Goal: Information Seeking & Learning: Find specific fact

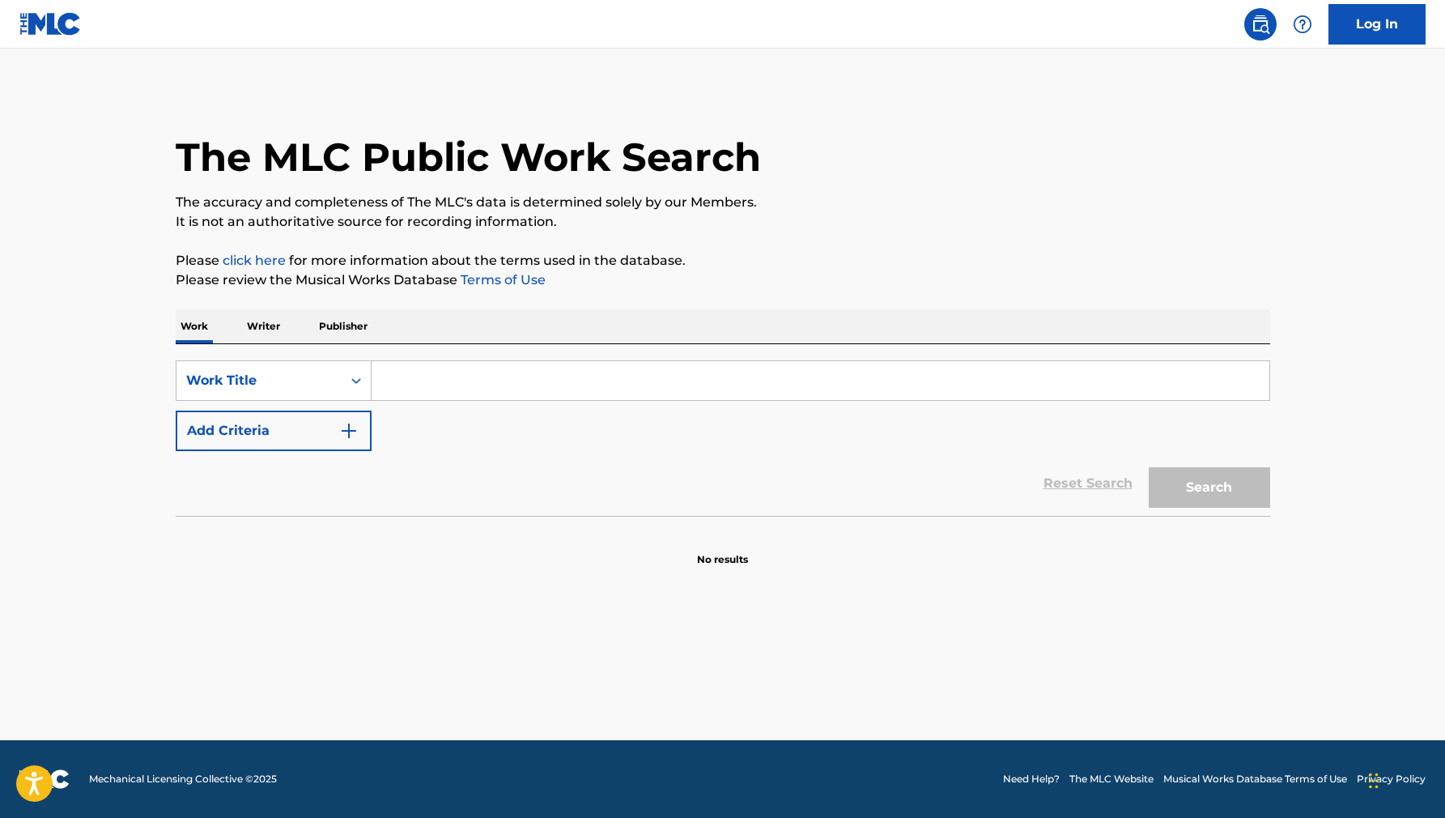
click at [495, 394] on input "Search Form" at bounding box center [821, 380] width 898 height 39
click at [276, 324] on p "Writer" at bounding box center [263, 326] width 43 height 34
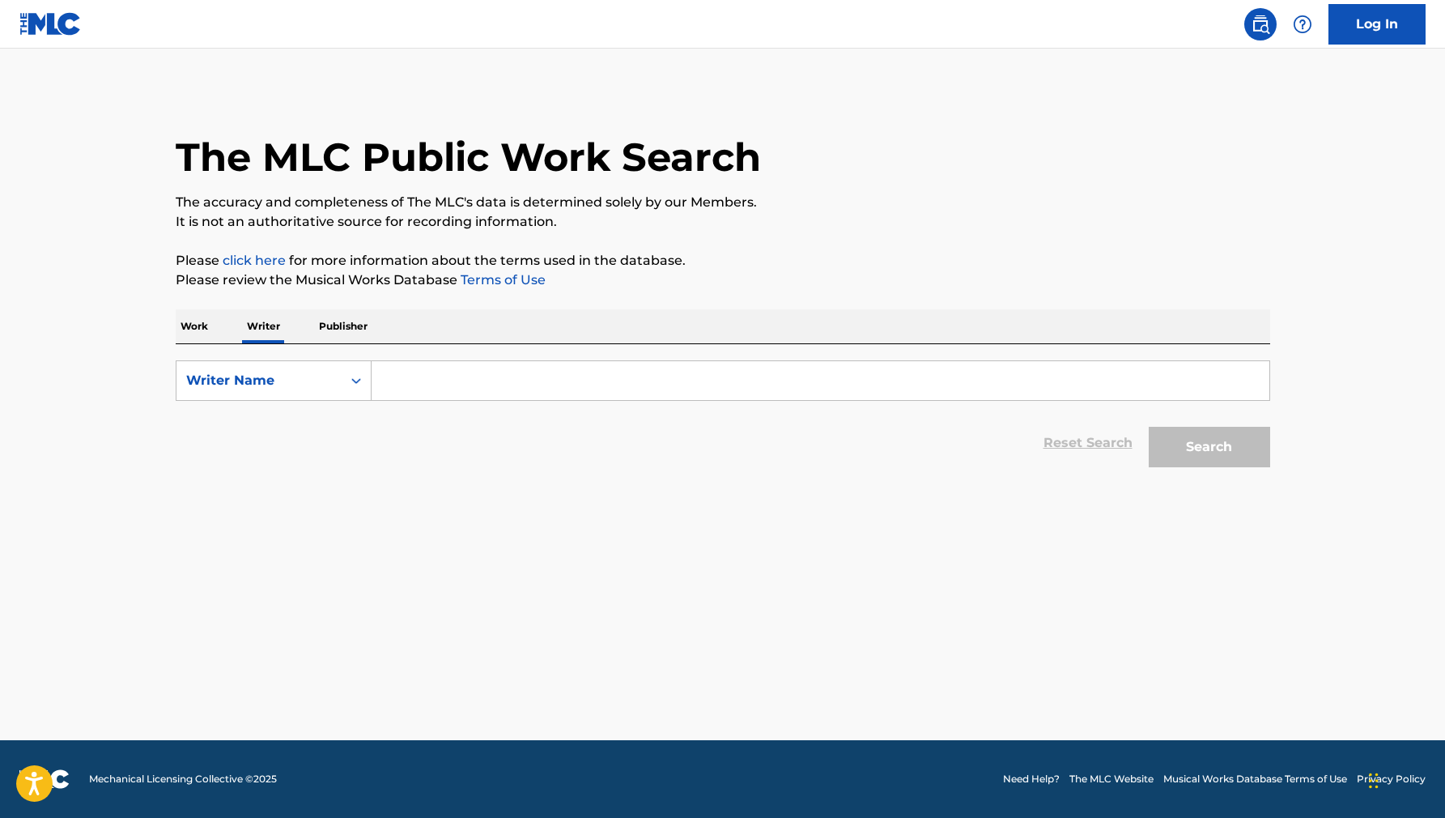
click at [426, 385] on input "Search Form" at bounding box center [821, 380] width 898 height 39
type input "a"
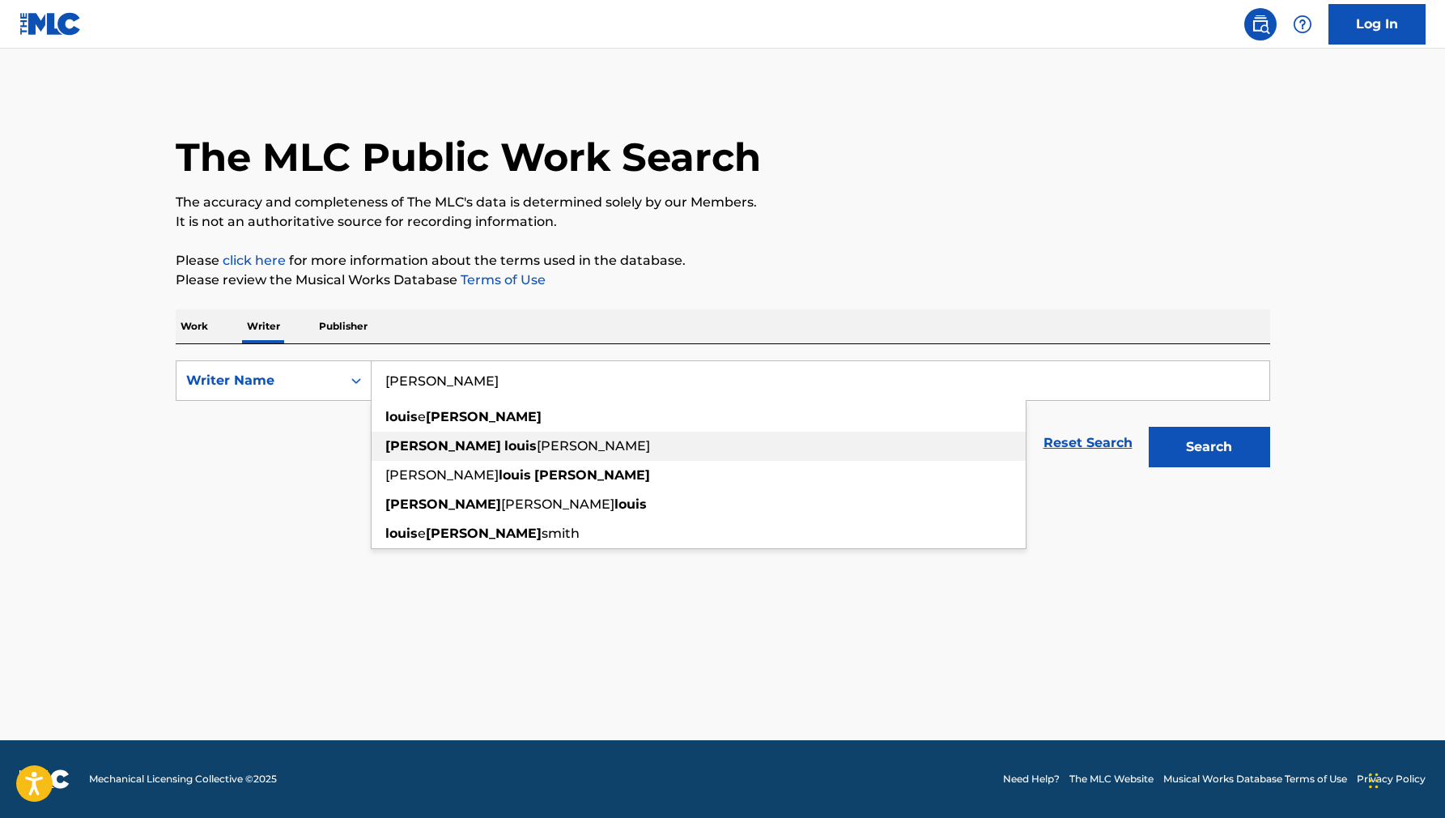
click at [438, 448] on strong "[PERSON_NAME]" at bounding box center [443, 445] width 116 height 15
type input "[PERSON_NAME] [PERSON_NAME]"
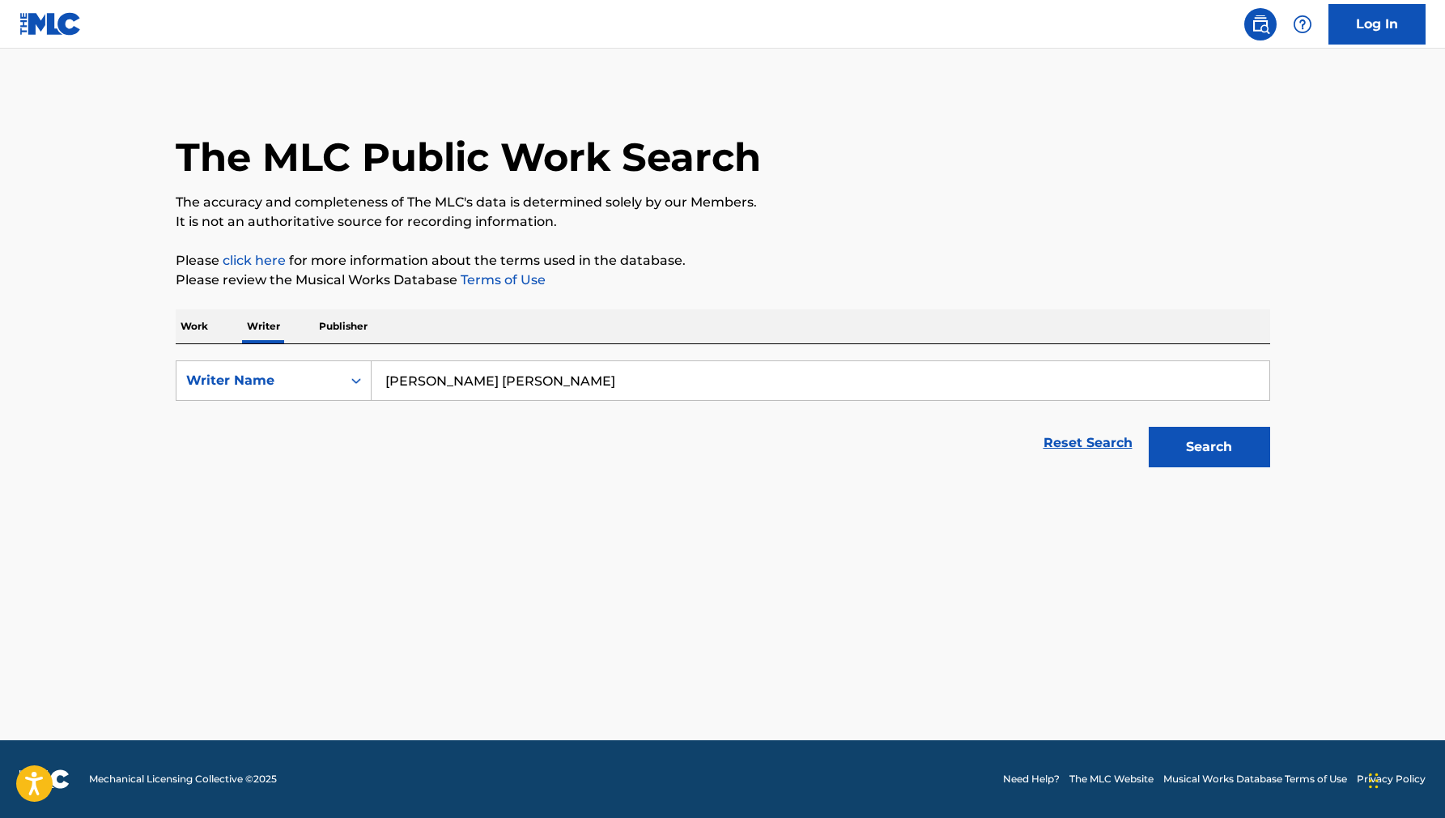
click at [1239, 444] on button "Search" at bounding box center [1209, 447] width 121 height 40
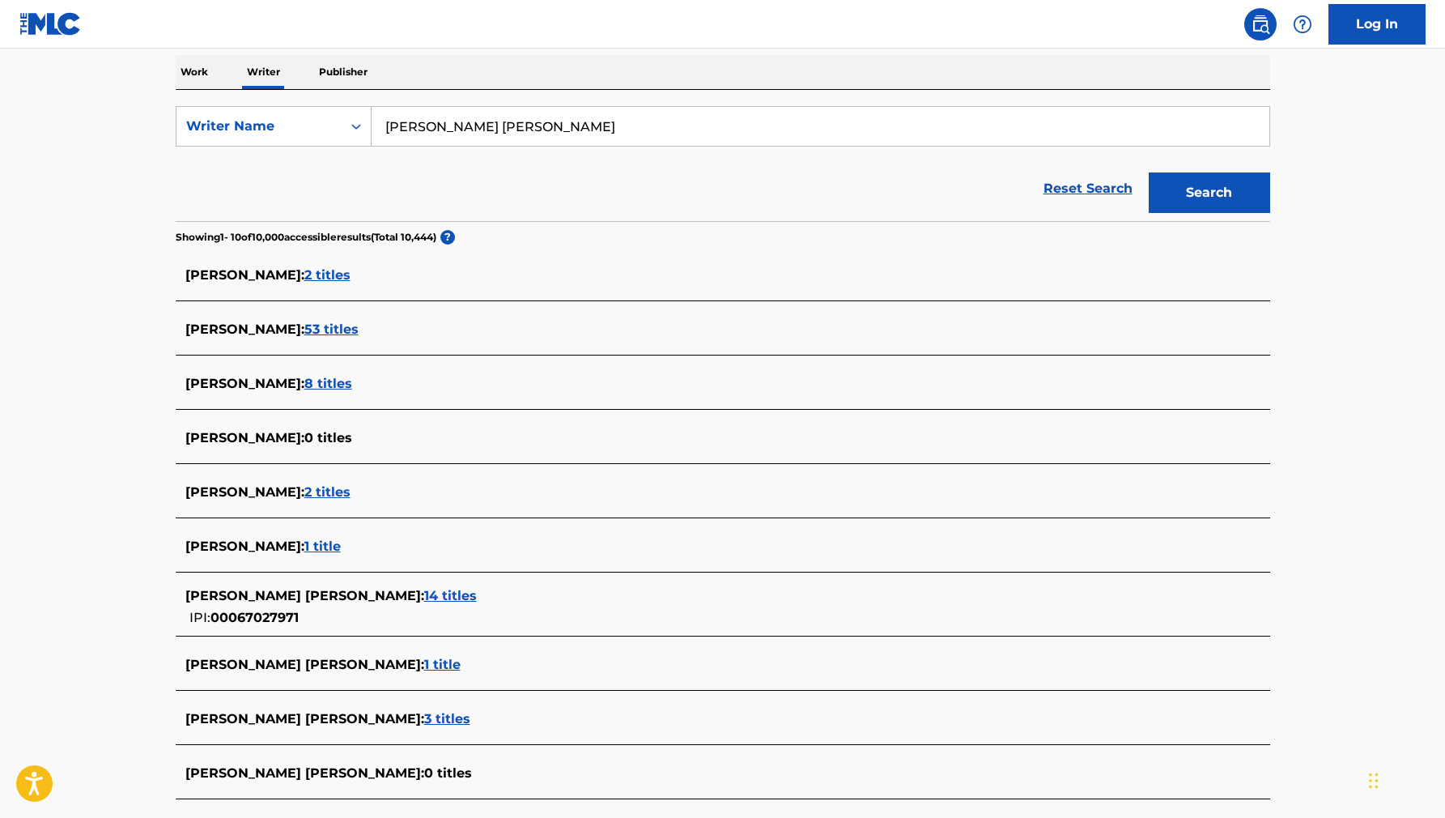
scroll to position [256, 0]
click at [470, 711] on span "3 titles" at bounding box center [447, 716] width 46 height 15
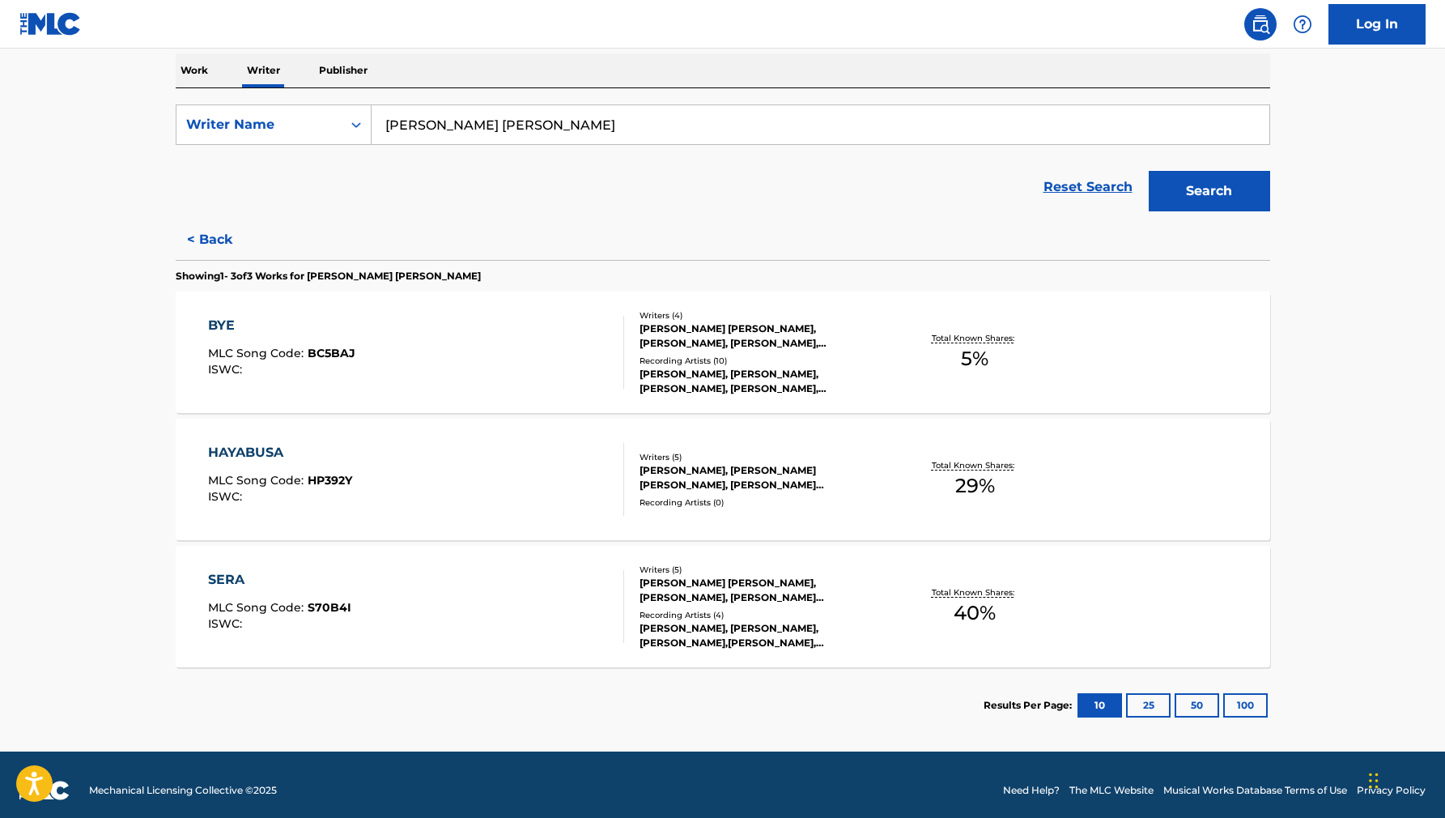
click at [569, 495] on div "HAYABUSA MLC Song Code : HP392Y ISWC :" at bounding box center [416, 479] width 416 height 73
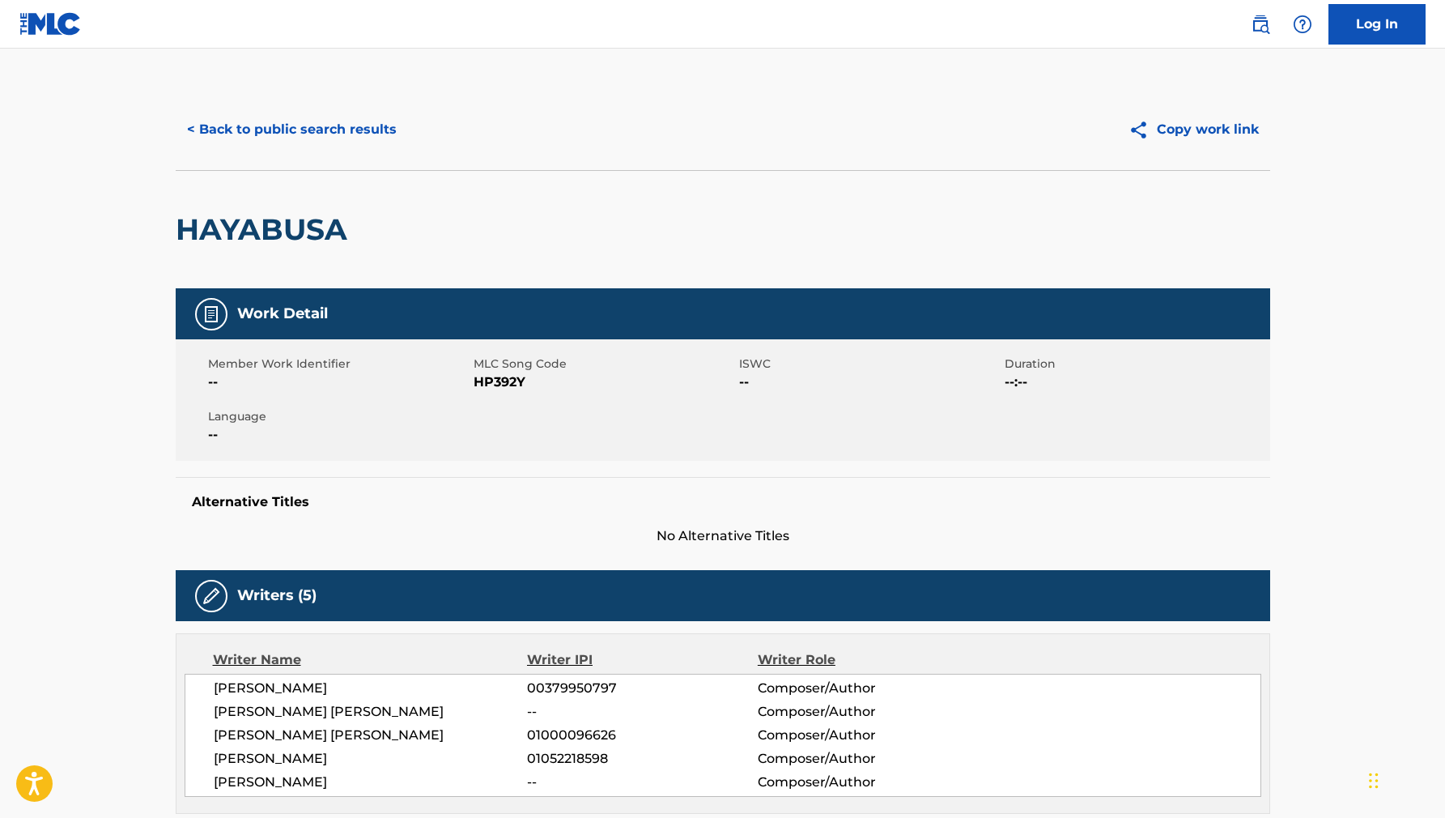
click at [330, 146] on button "< Back to public search results" at bounding box center [292, 129] width 232 height 40
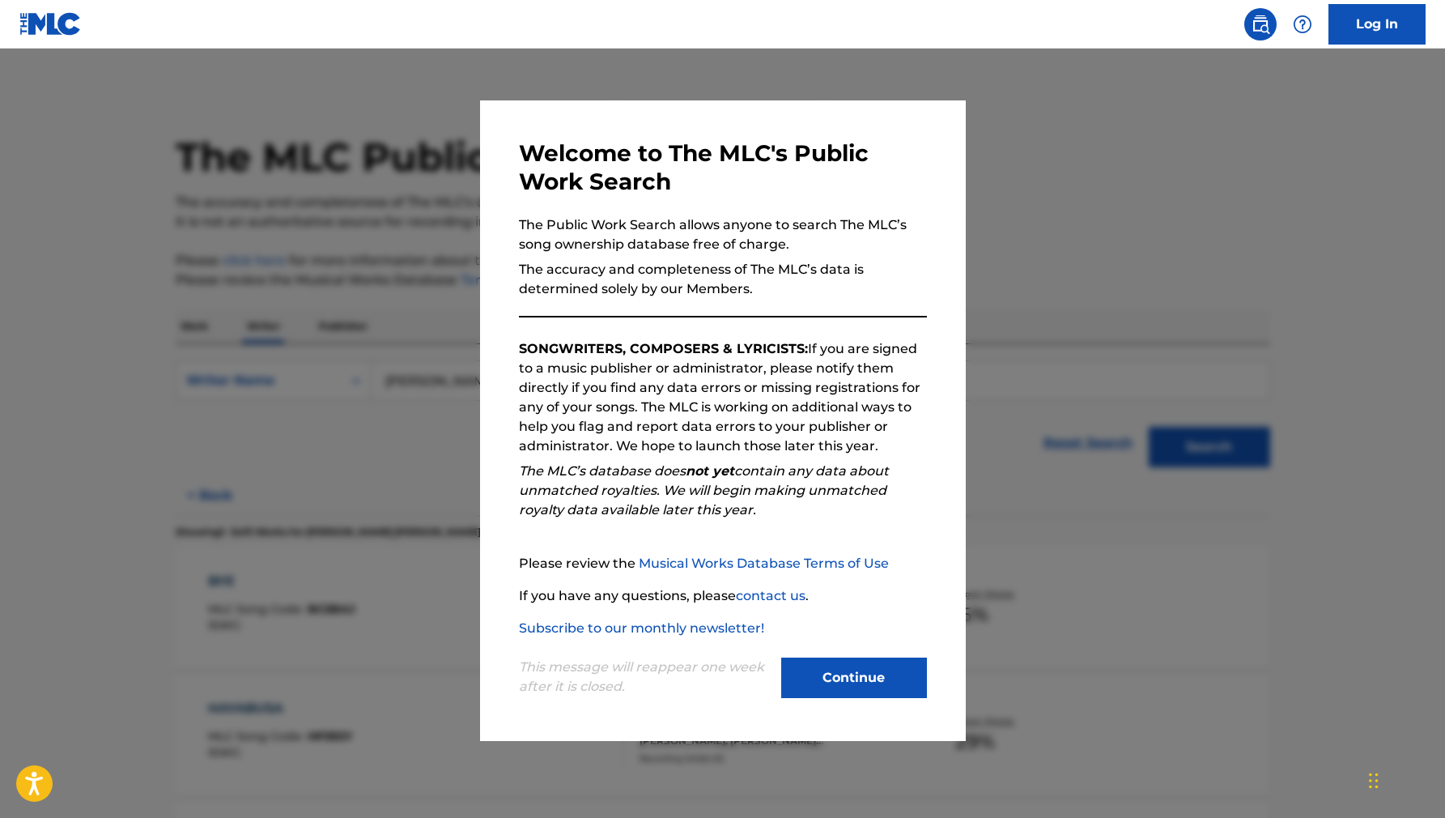
click at [330, 146] on div at bounding box center [722, 458] width 1445 height 818
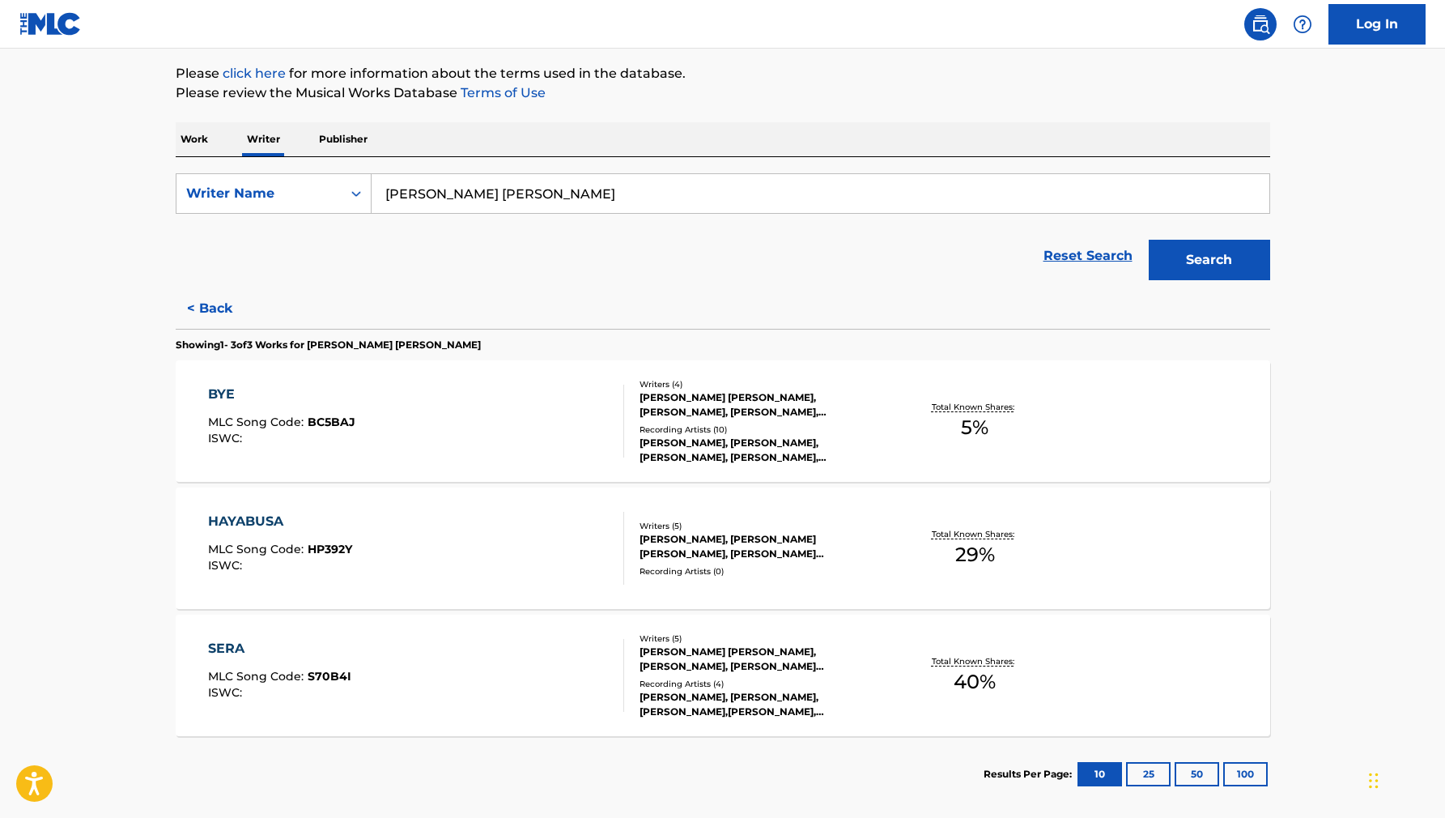
scroll to position [267, 0]
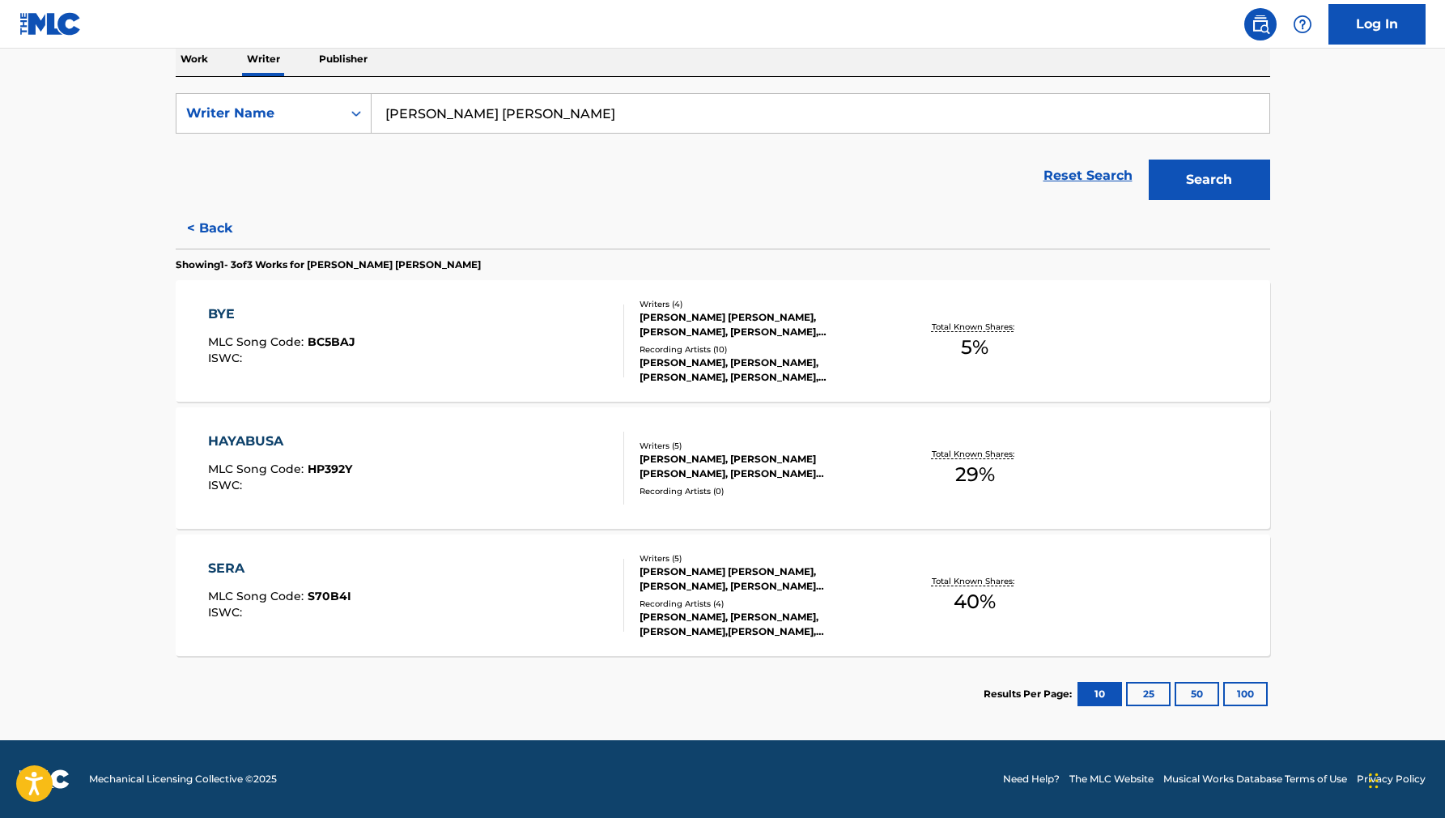
click at [477, 570] on div "SERA MLC Song Code : S70B4I ISWC :" at bounding box center [416, 595] width 416 height 73
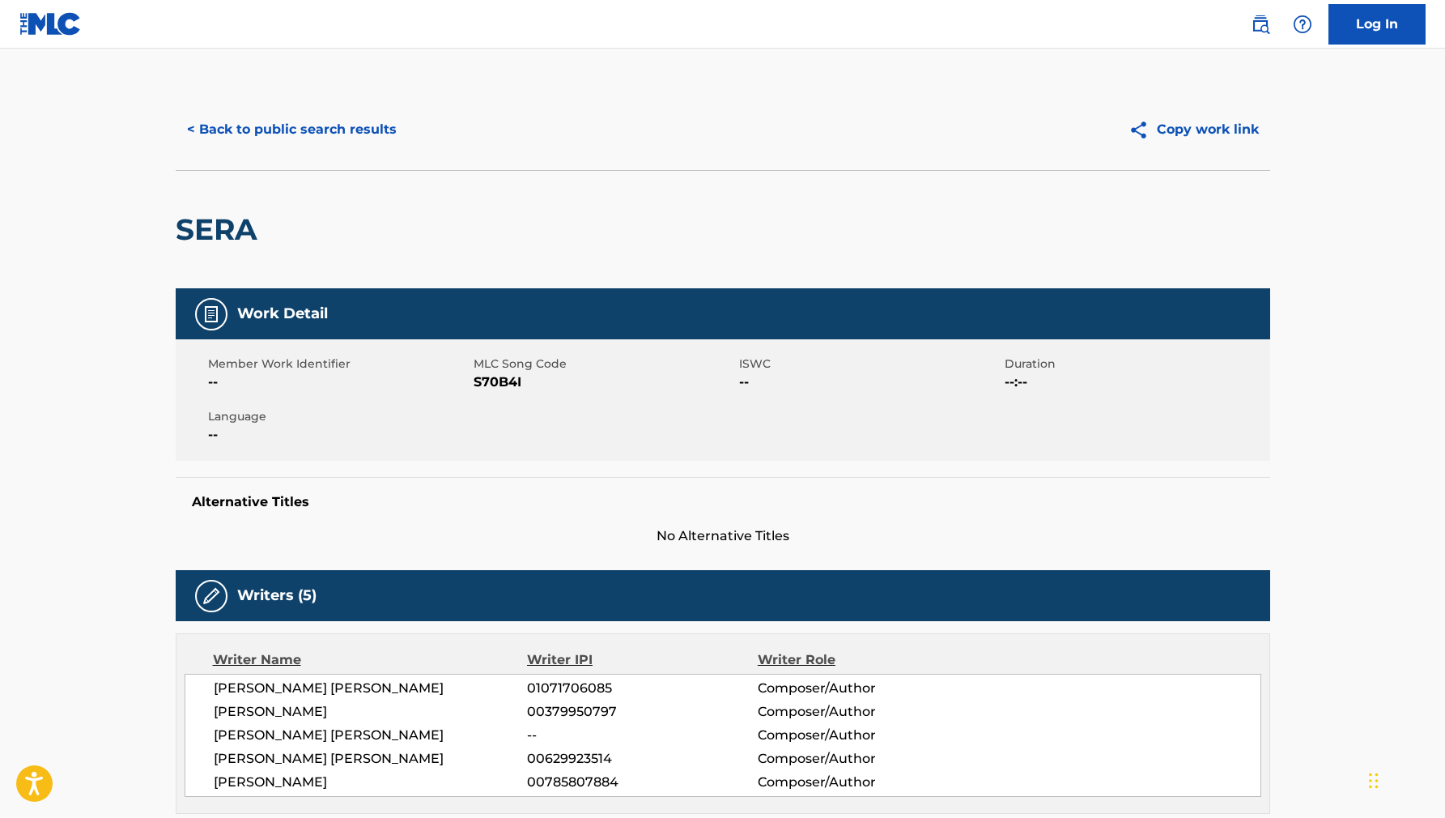
click at [313, 144] on button "< Back to public search results" at bounding box center [292, 129] width 232 height 40
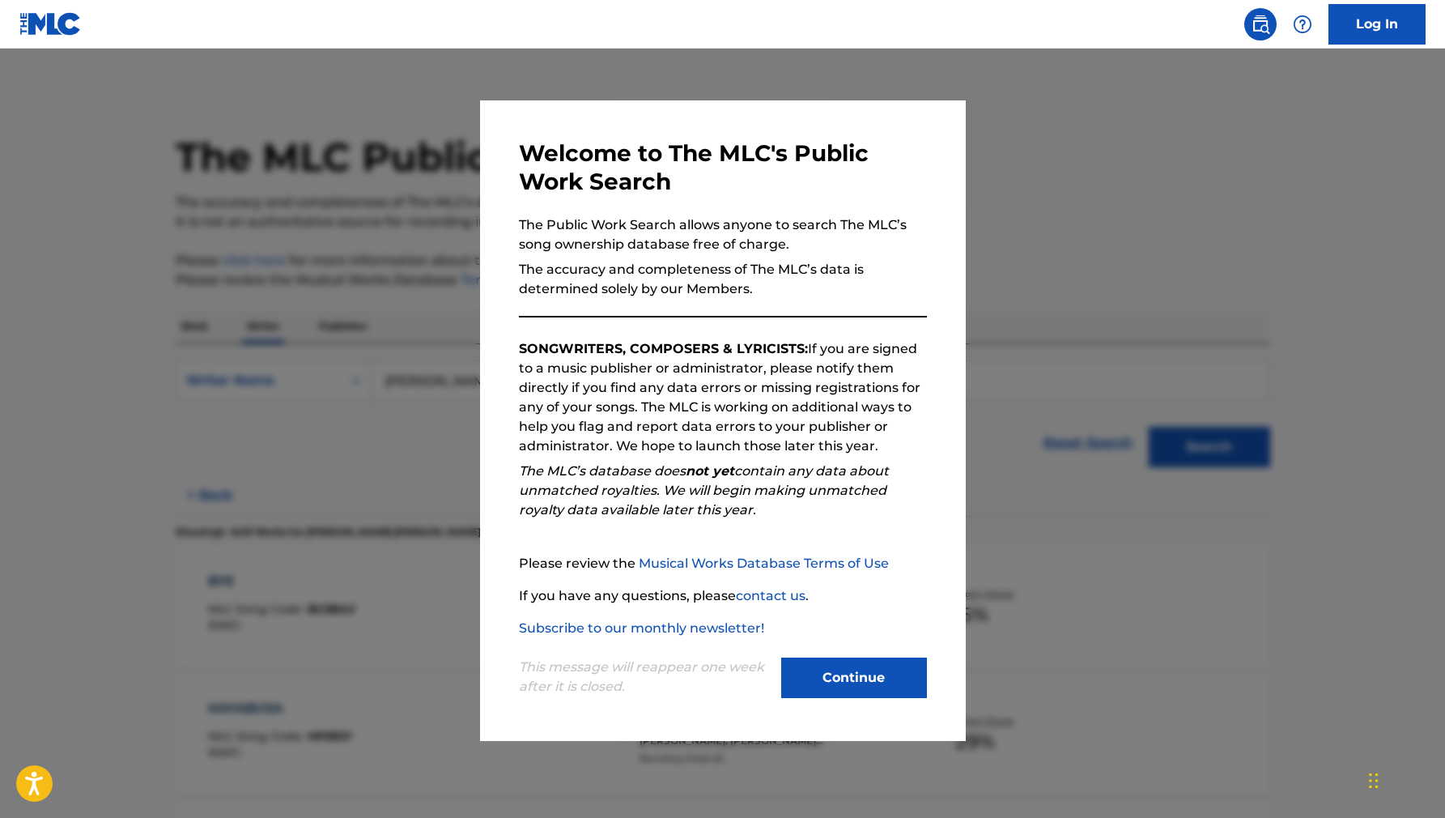
click at [440, 556] on div at bounding box center [722, 458] width 1445 height 818
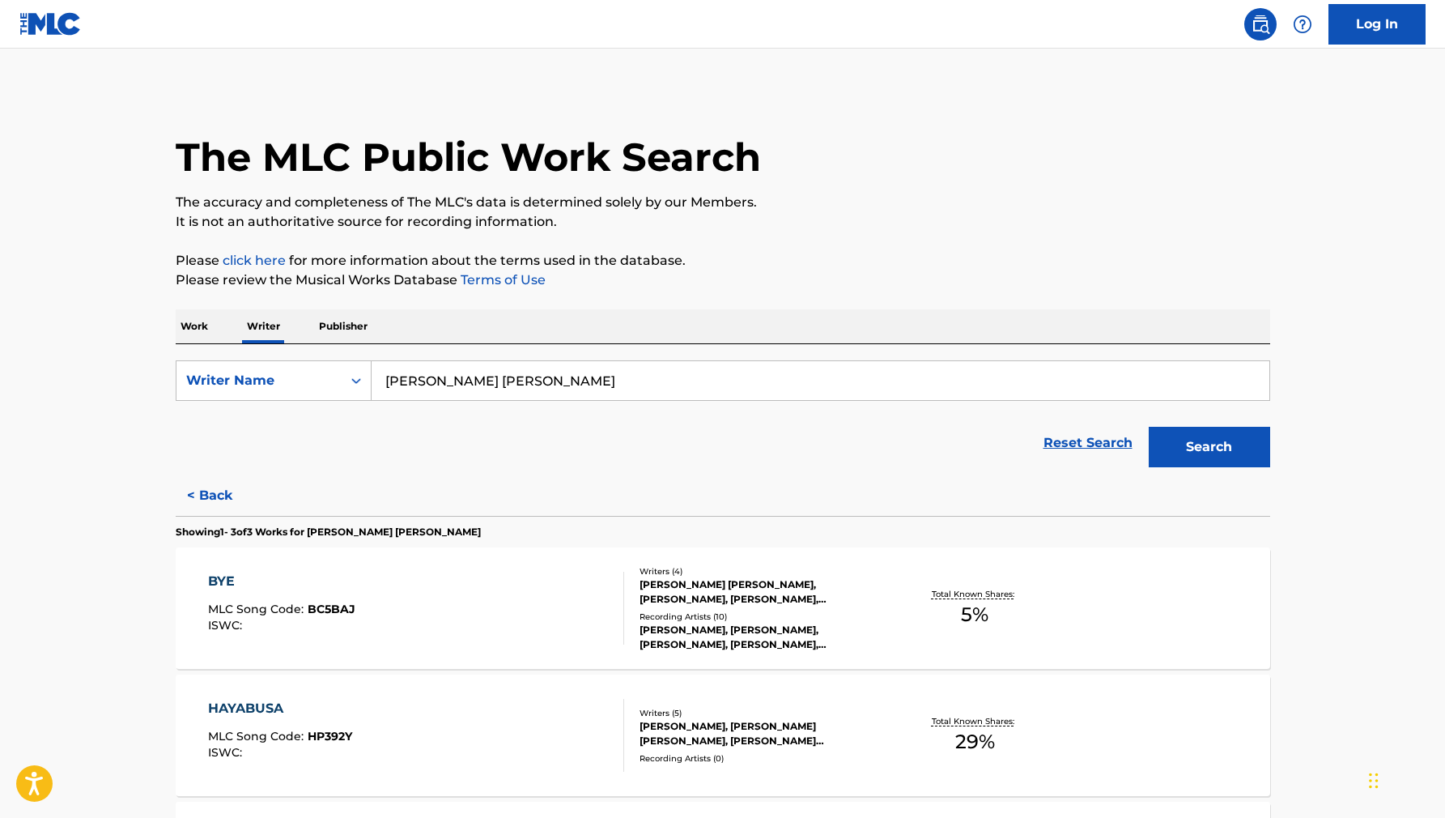
click at [217, 490] on button "< Back" at bounding box center [224, 495] width 97 height 40
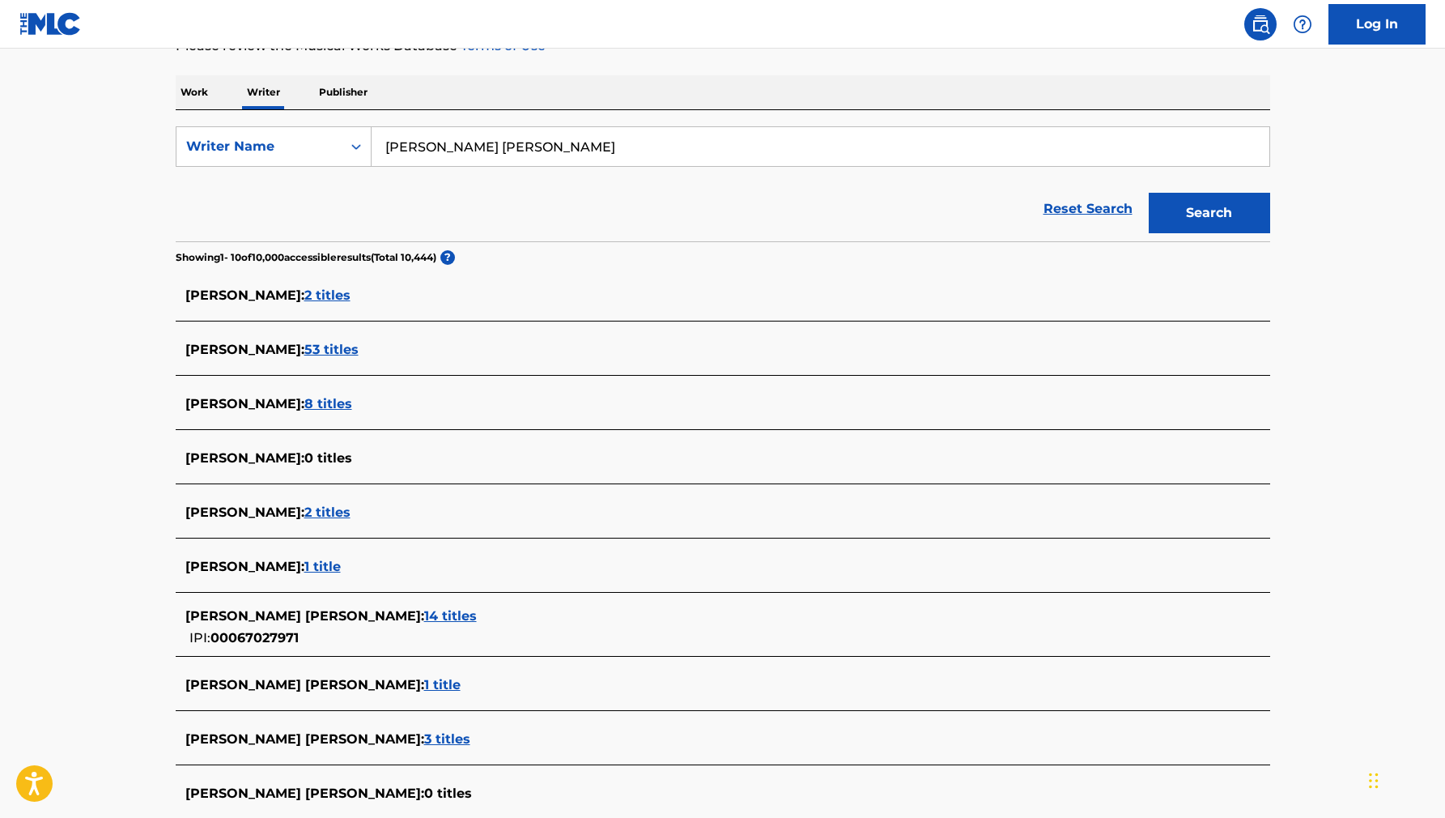
scroll to position [404, 0]
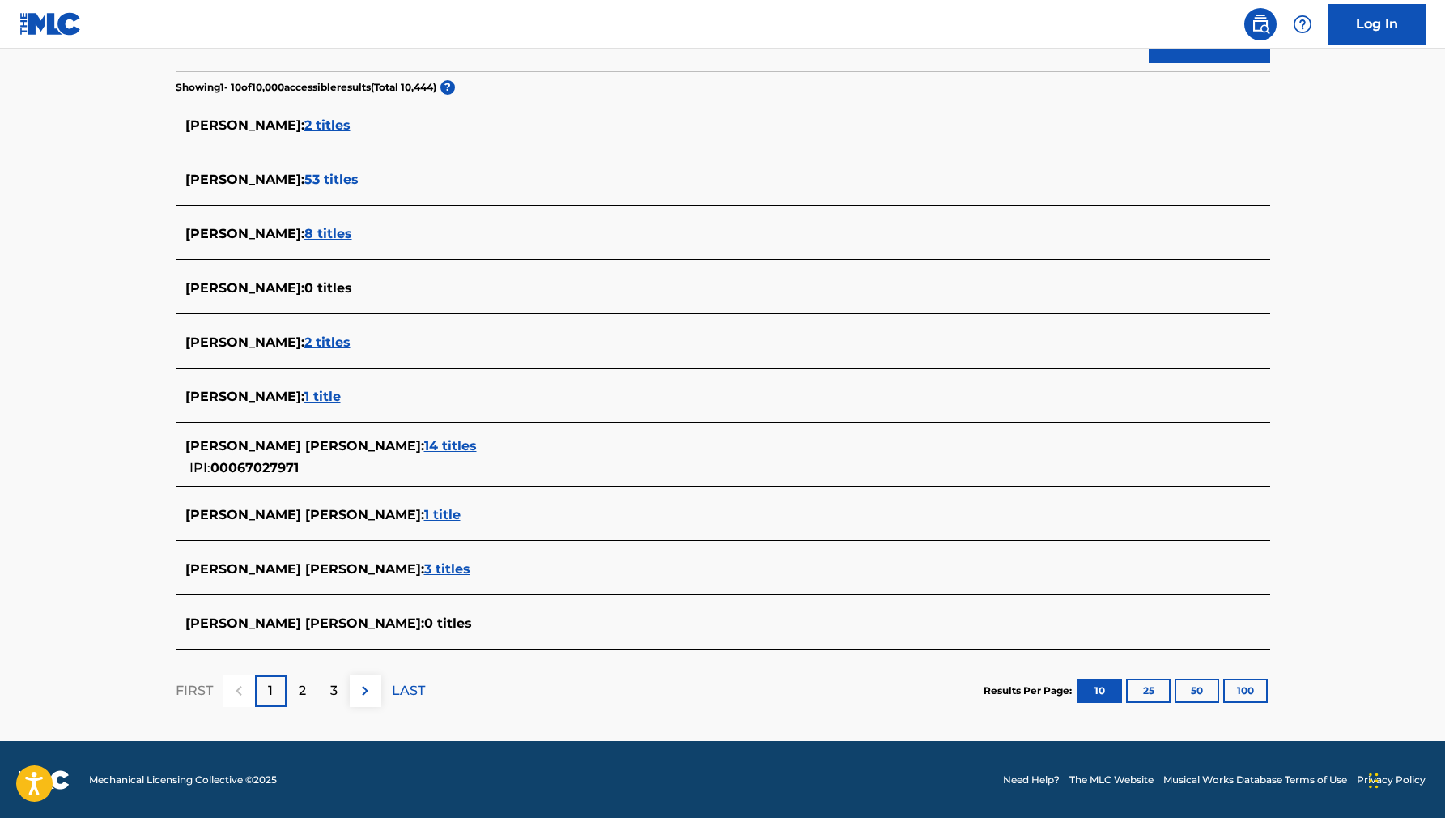
click at [307, 699] on div "2" at bounding box center [303, 691] width 32 height 32
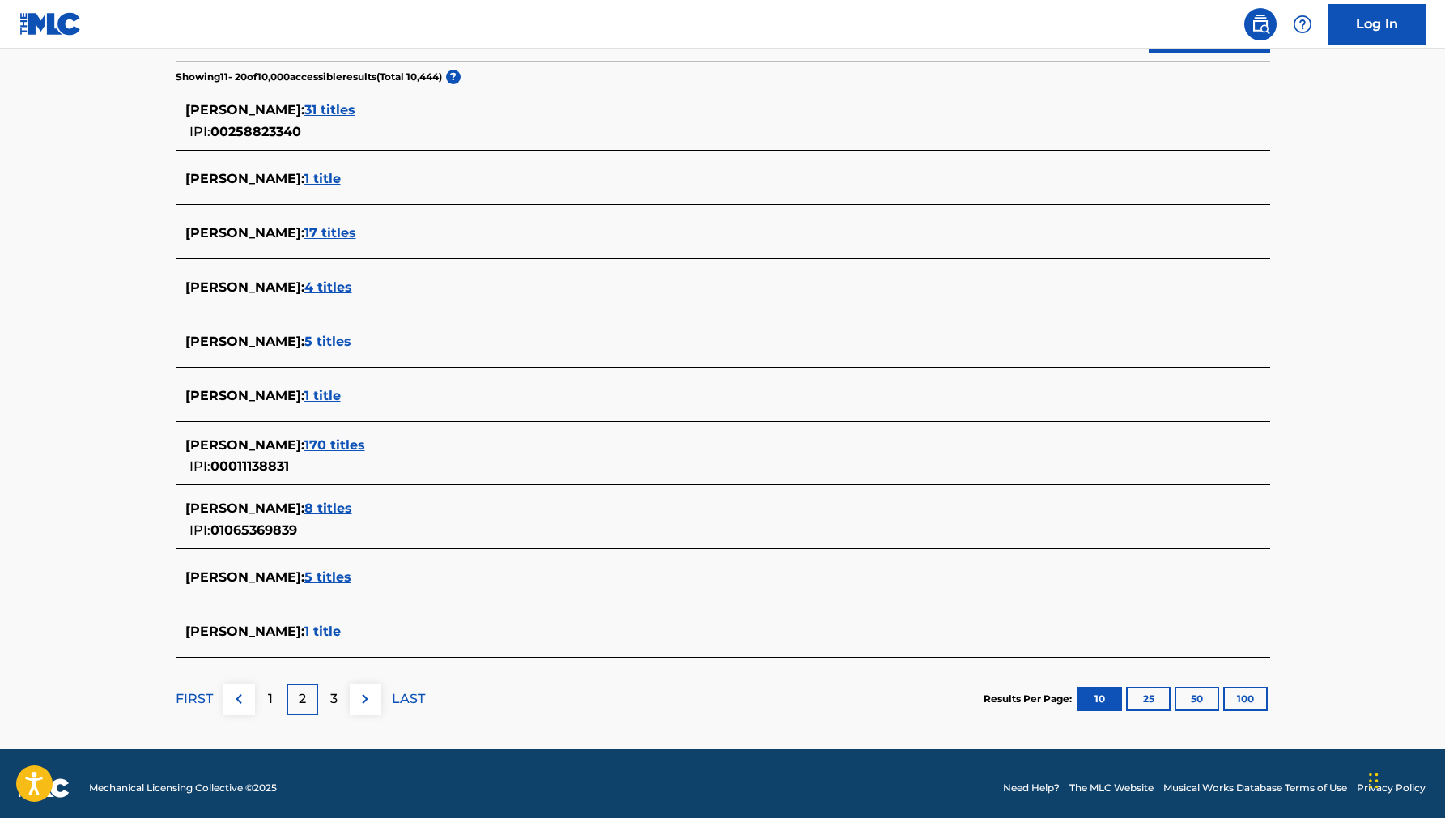
scroll to position [423, 0]
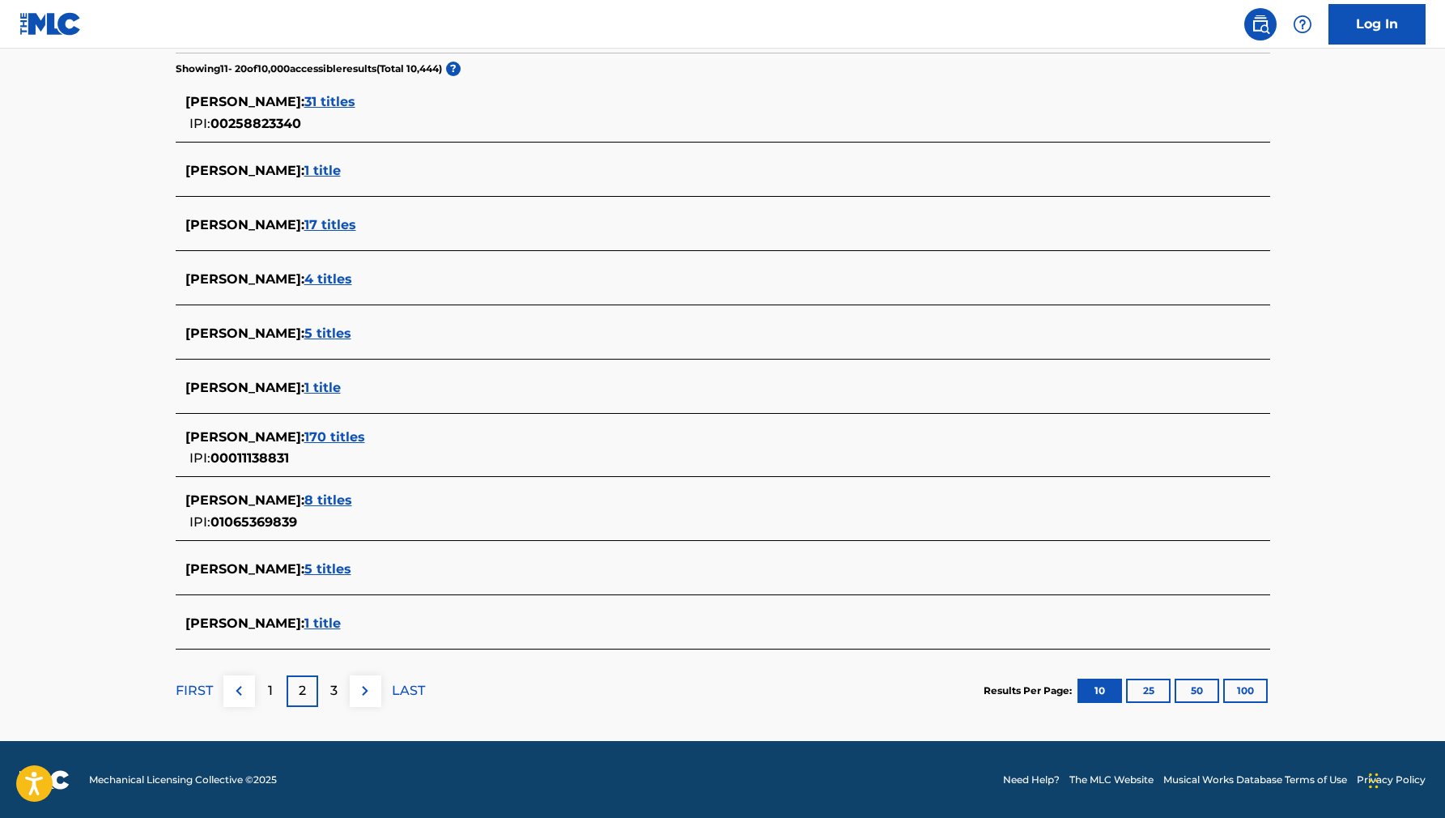
click at [276, 689] on div "1" at bounding box center [271, 691] width 32 height 32
